Goal: Information Seeking & Learning: Learn about a topic

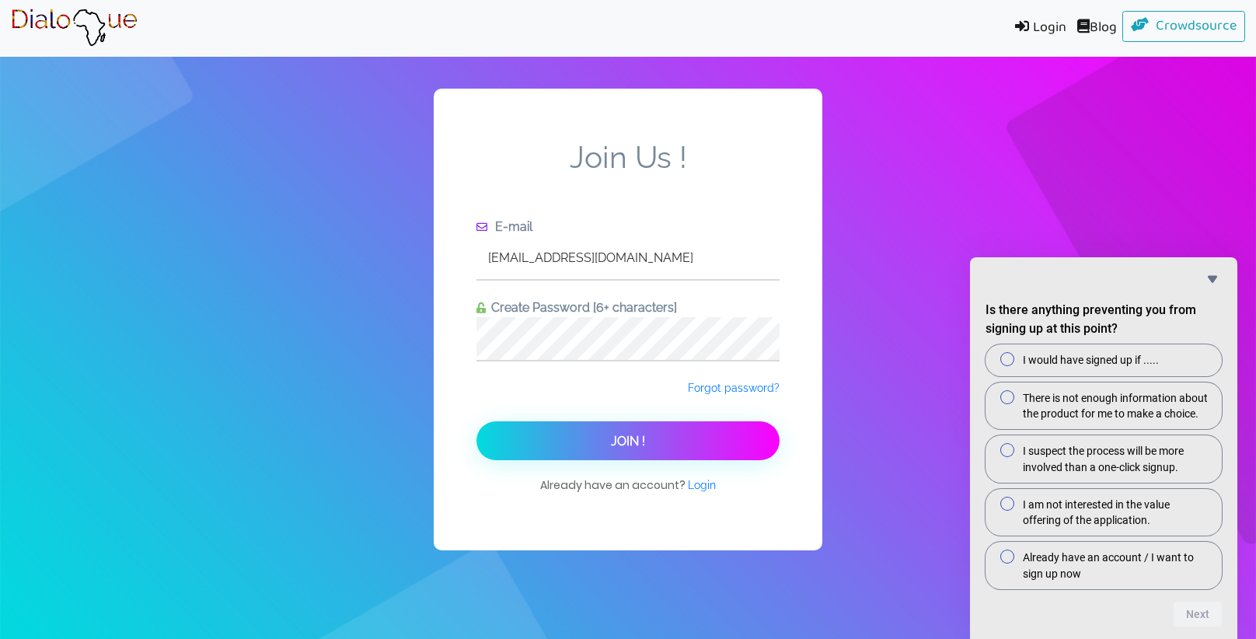
click at [1027, 33] on link "Login" at bounding box center [1037, 28] width 68 height 35
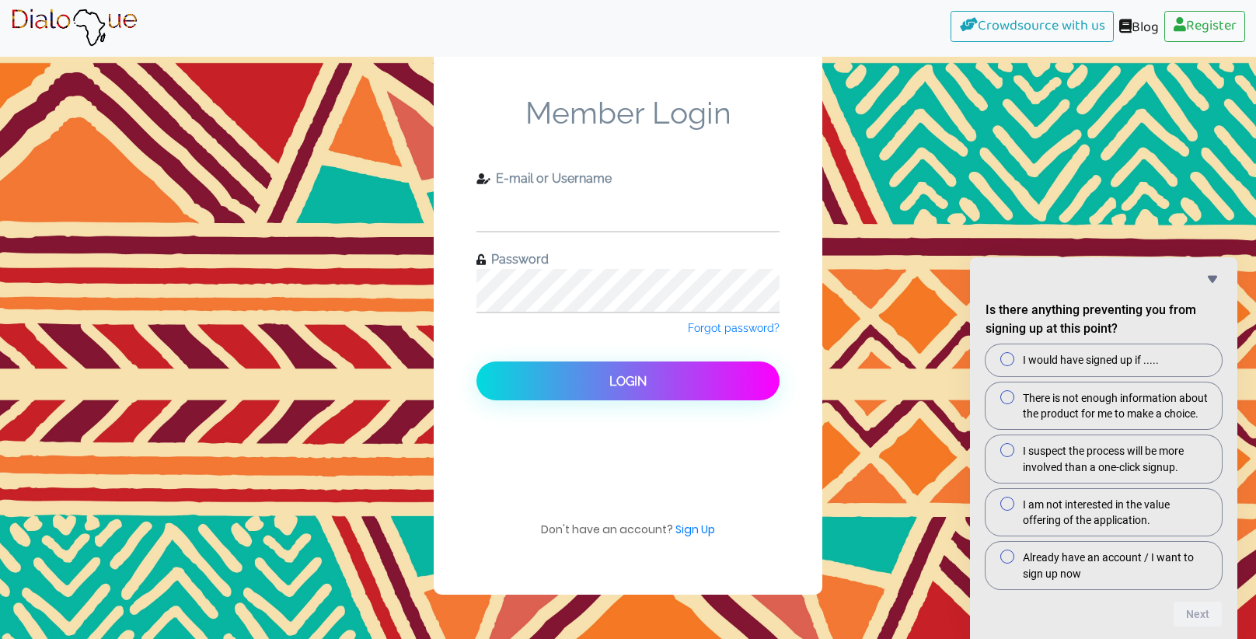
click at [528, 219] on input "text" at bounding box center [627, 209] width 303 height 43
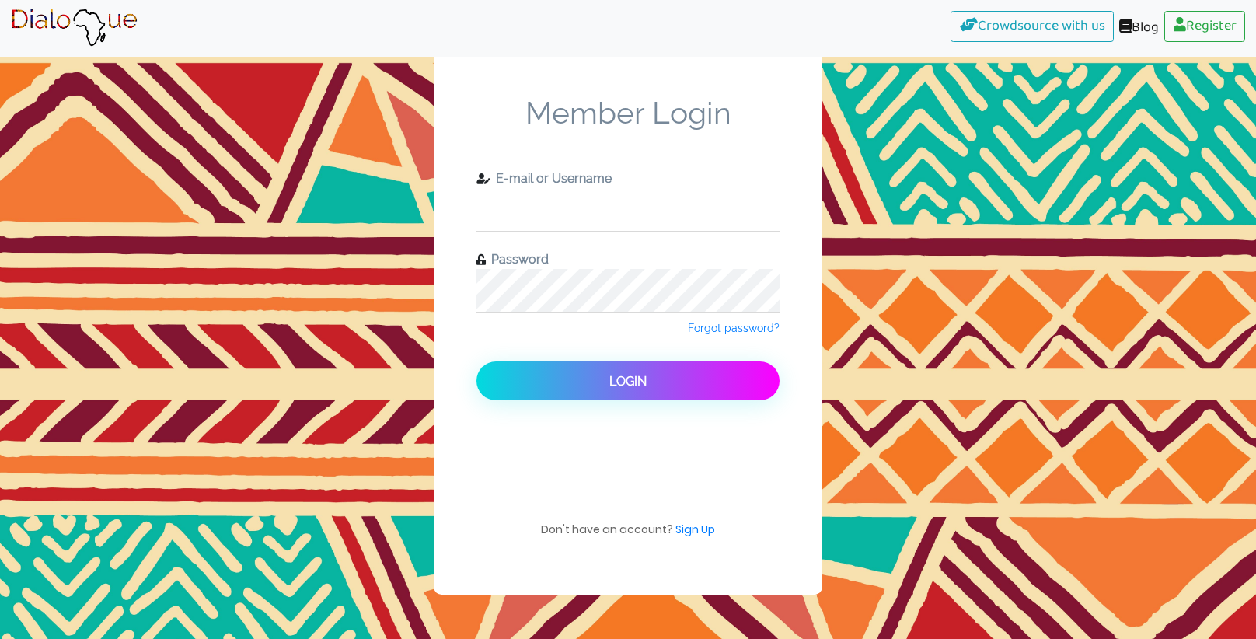
type input "[EMAIL_ADDRESS][DOMAIN_NAME]"
click at [530, 215] on input "[EMAIL_ADDRESS][DOMAIN_NAME]" at bounding box center [627, 209] width 303 height 43
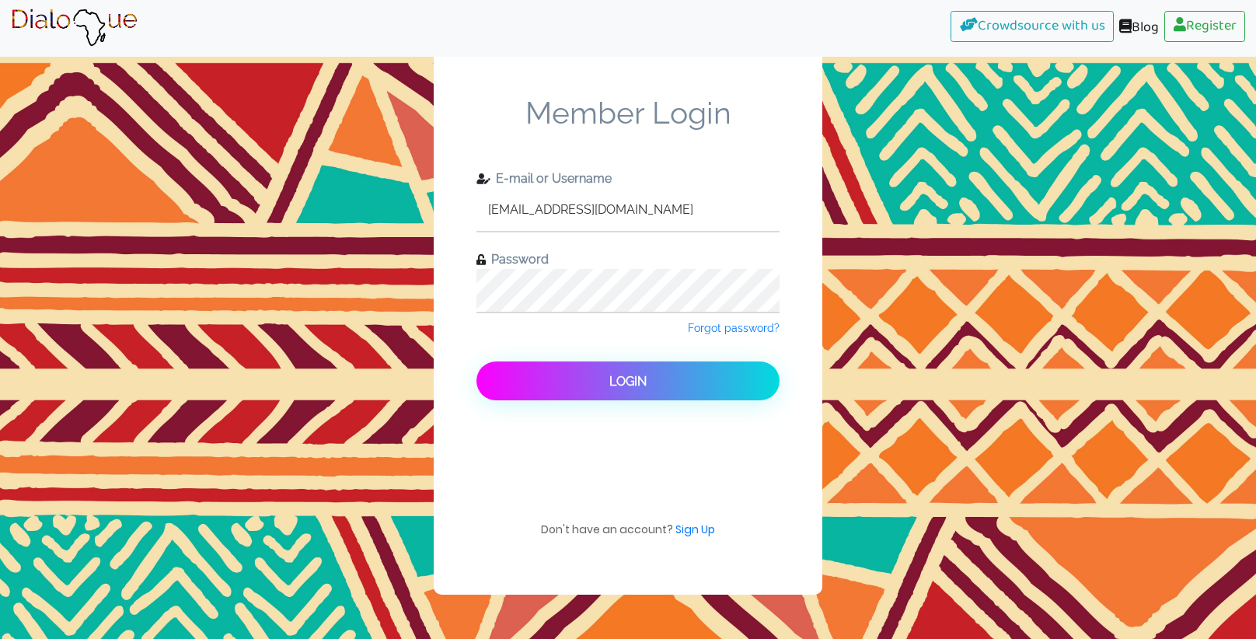
click at [589, 378] on button "Login" at bounding box center [627, 380] width 303 height 39
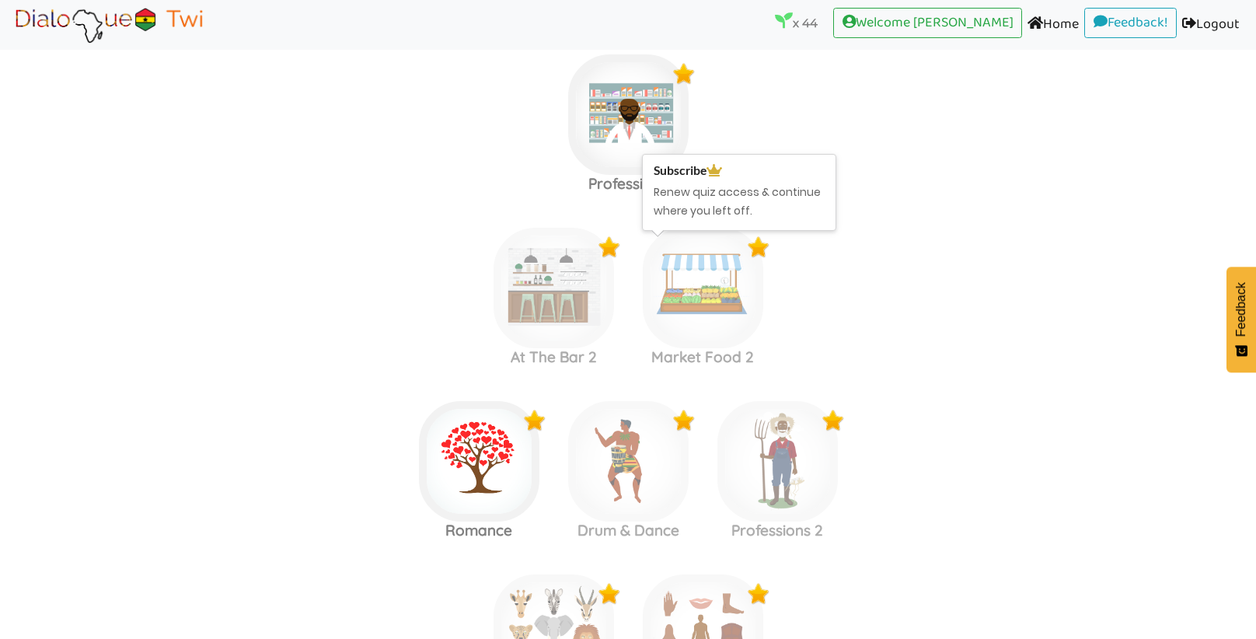
scroll to position [1937, 0]
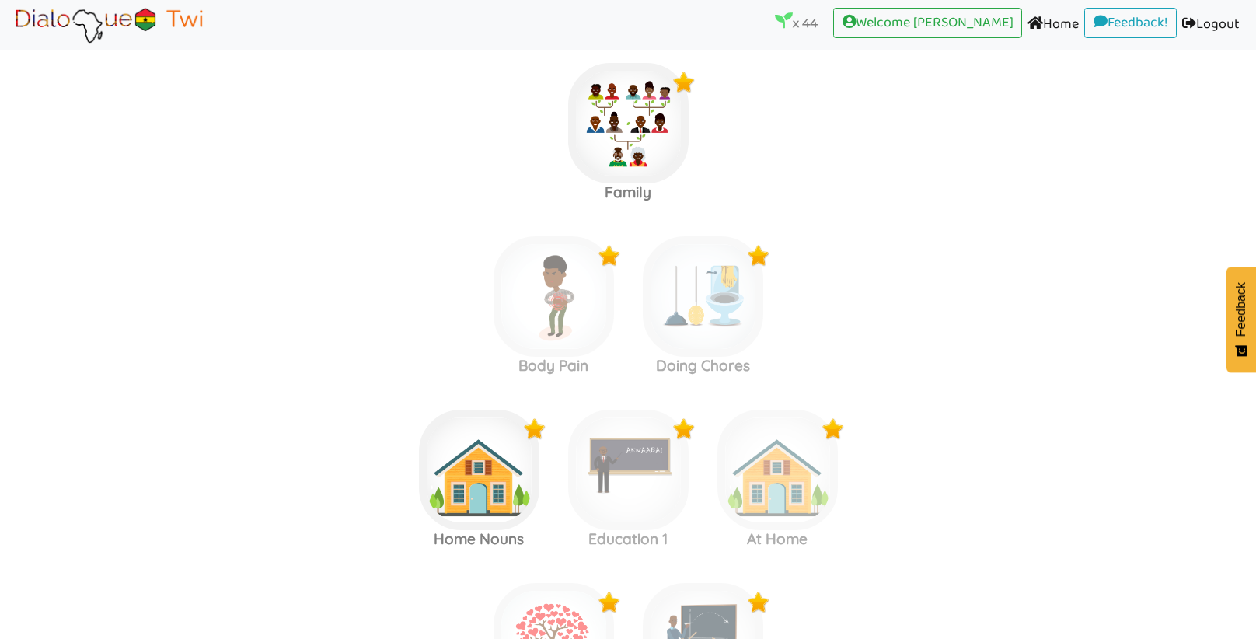
scroll to position [2617, 0]
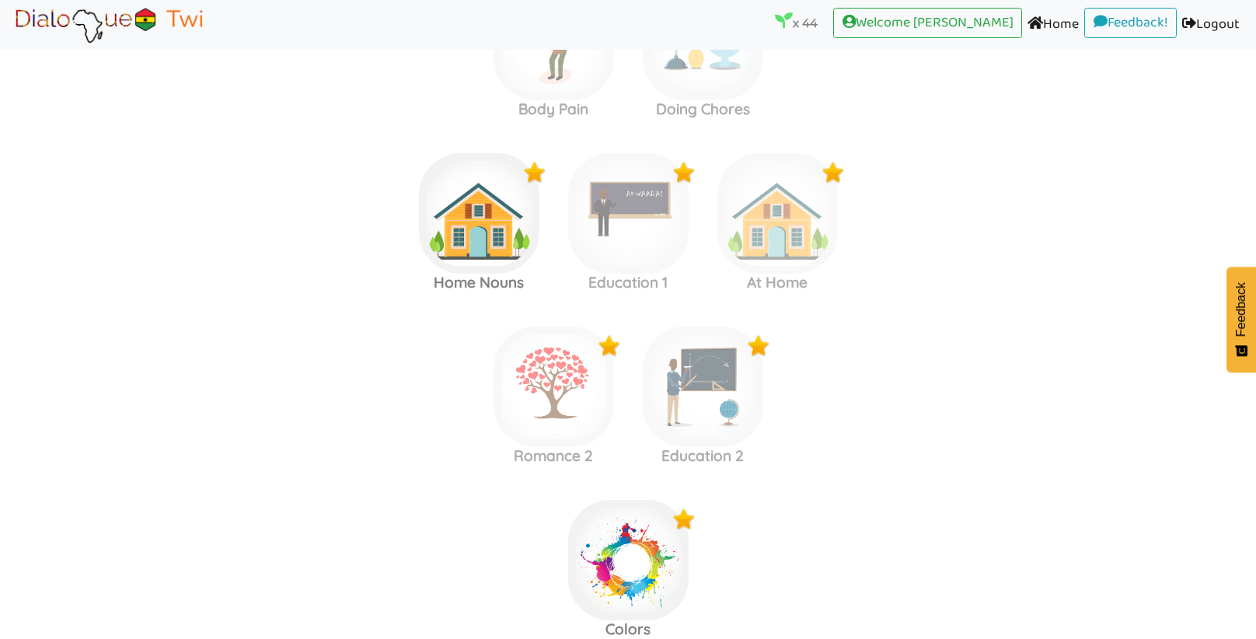
scroll to position [2887, 0]
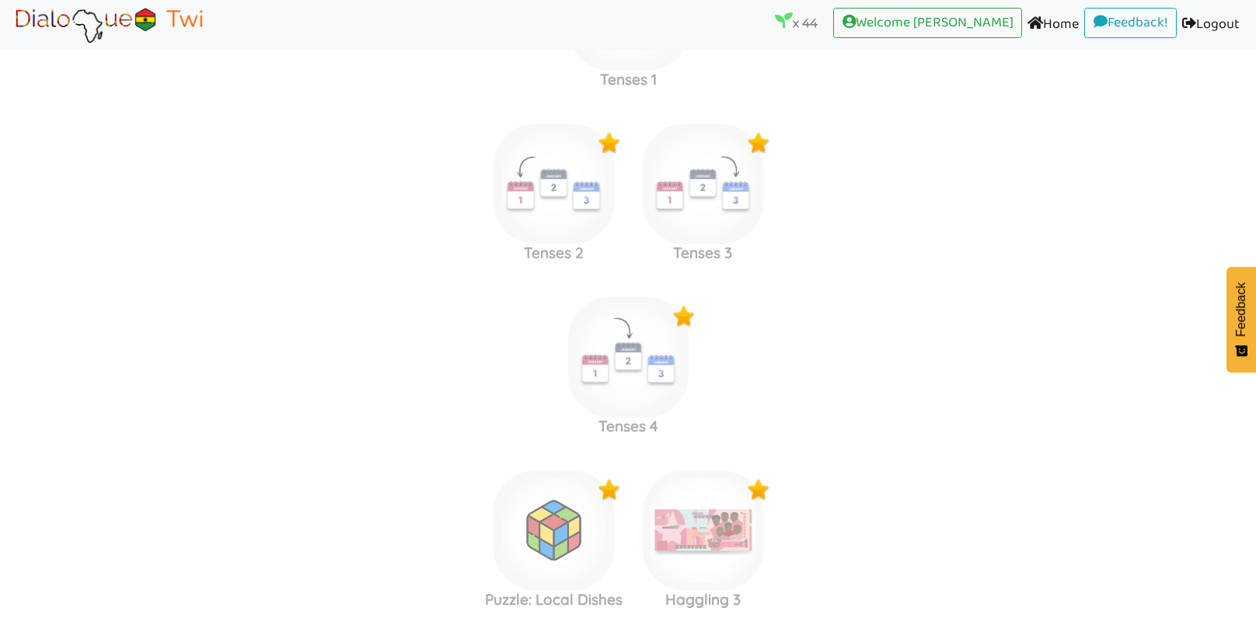
scroll to position [5006, 0]
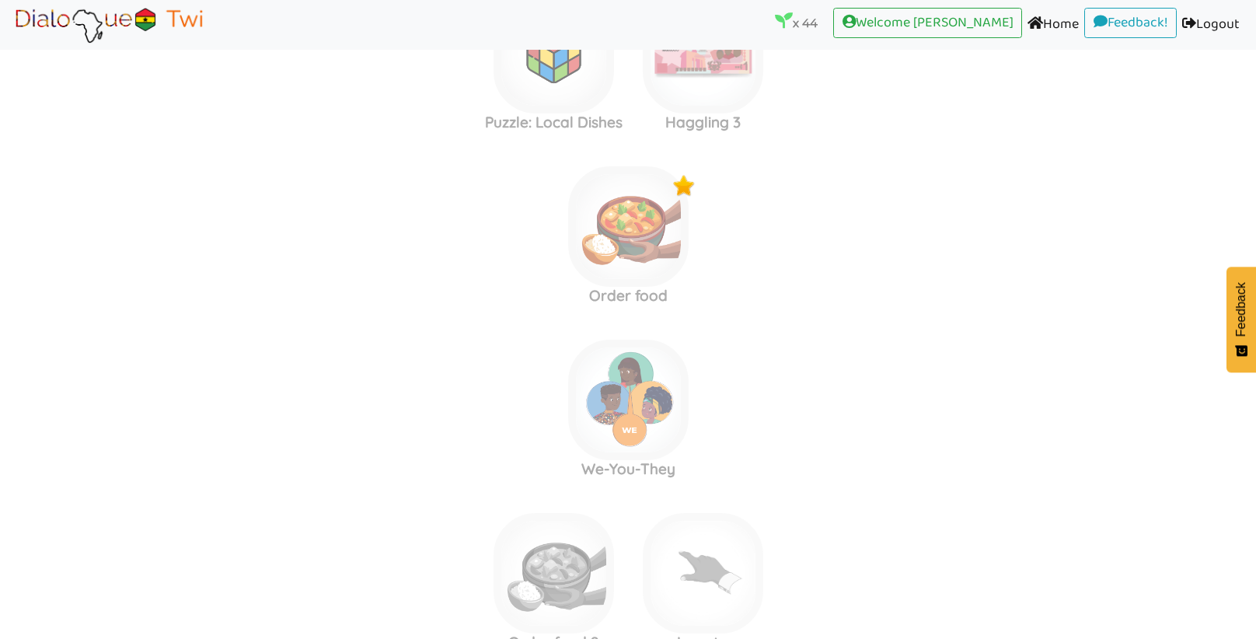
scroll to position [5479, 0]
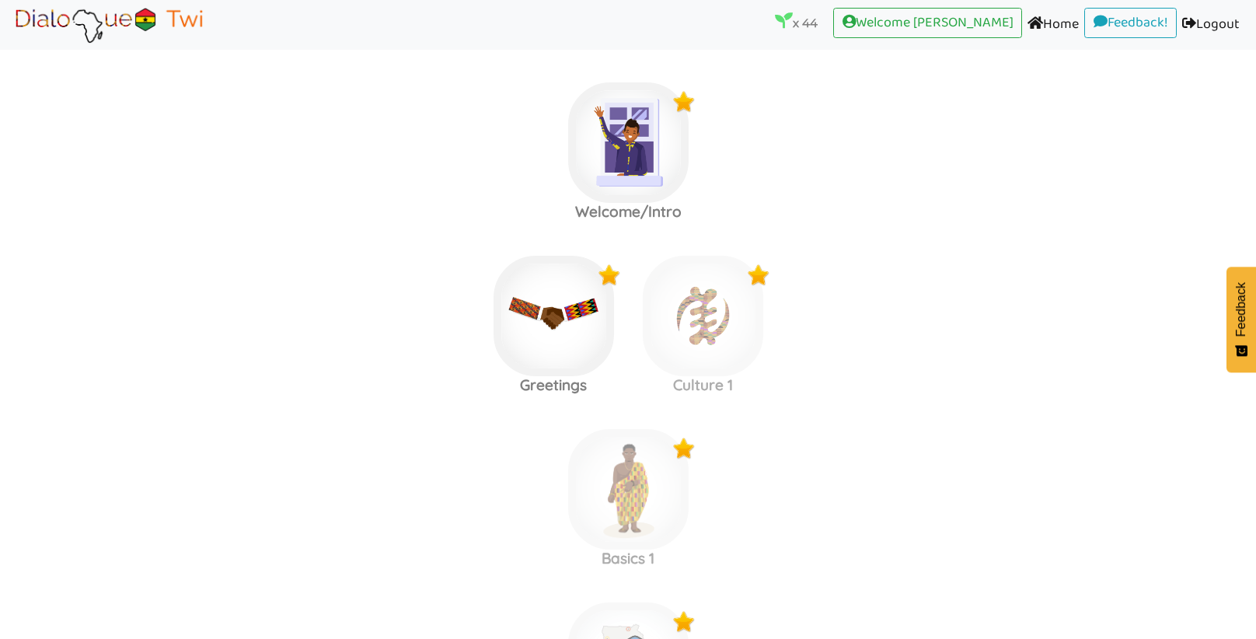
scroll to position [82, 0]
